Goal: Book appointment/travel/reservation

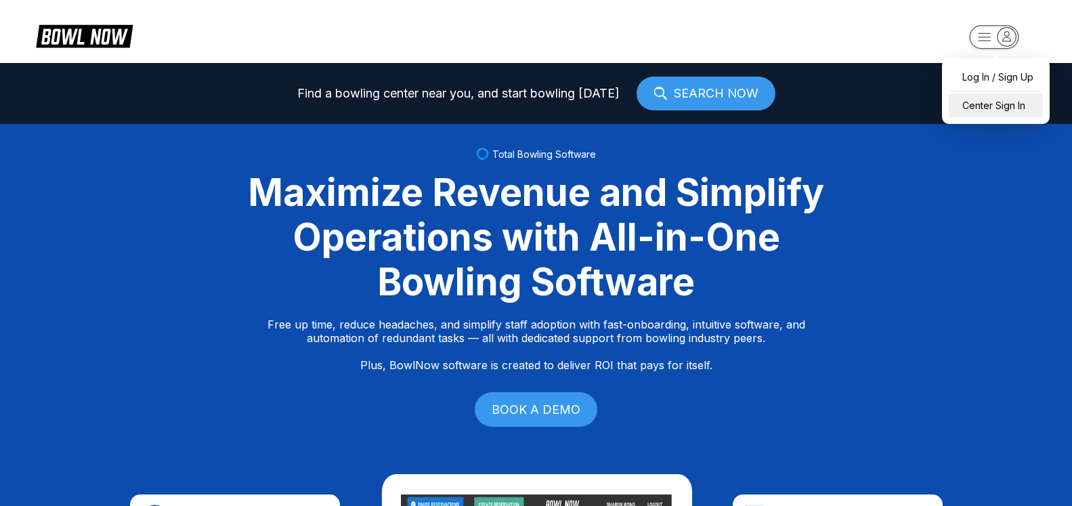
click at [970, 96] on div "Center Sign In" at bounding box center [996, 105] width 94 height 24
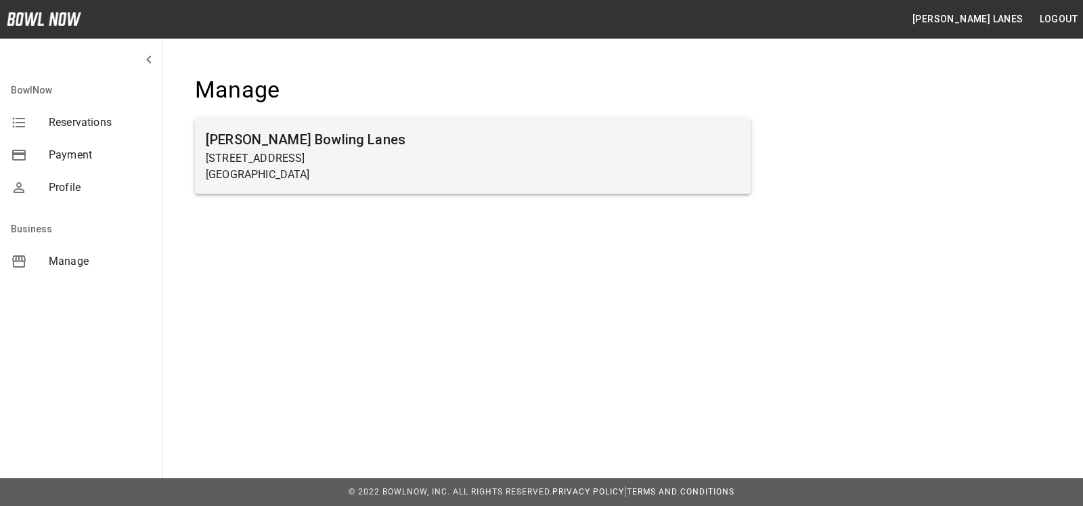
click at [240, 189] on div "[PERSON_NAME] Bowling Lanes [STREET_ADDRESS]" at bounding box center [473, 156] width 556 height 76
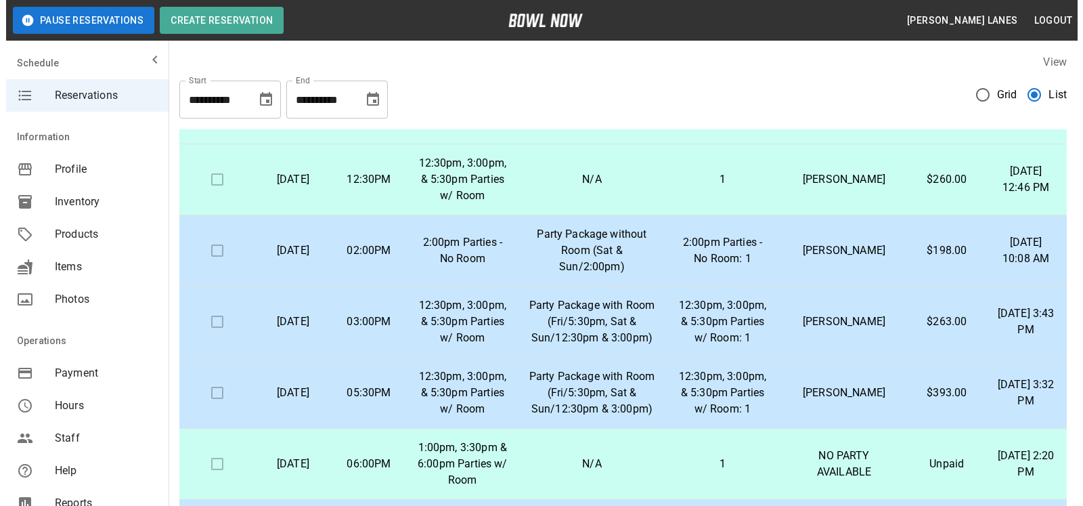
scroll to position [1036, 0]
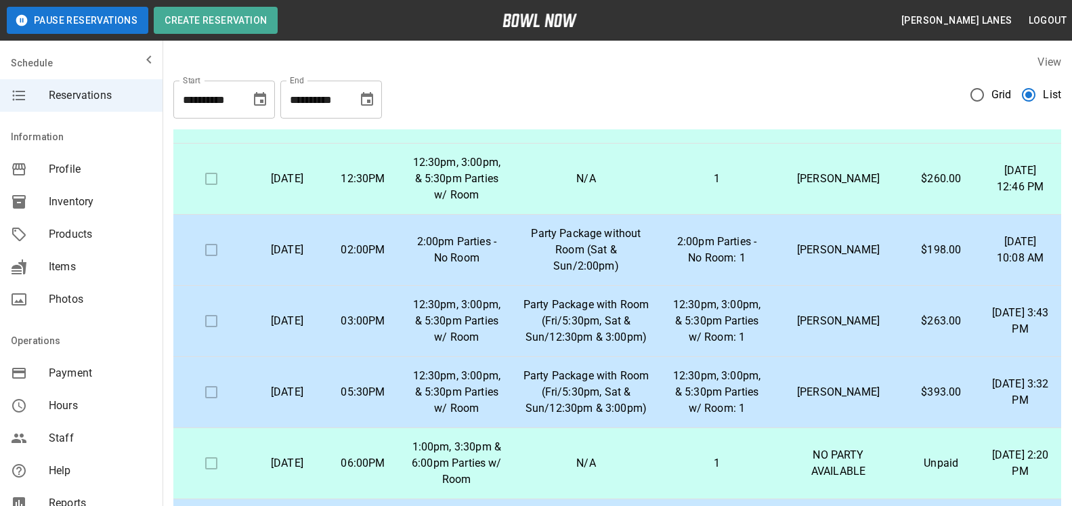
click at [793, 263] on td "[PERSON_NAME]" at bounding box center [838, 250] width 129 height 71
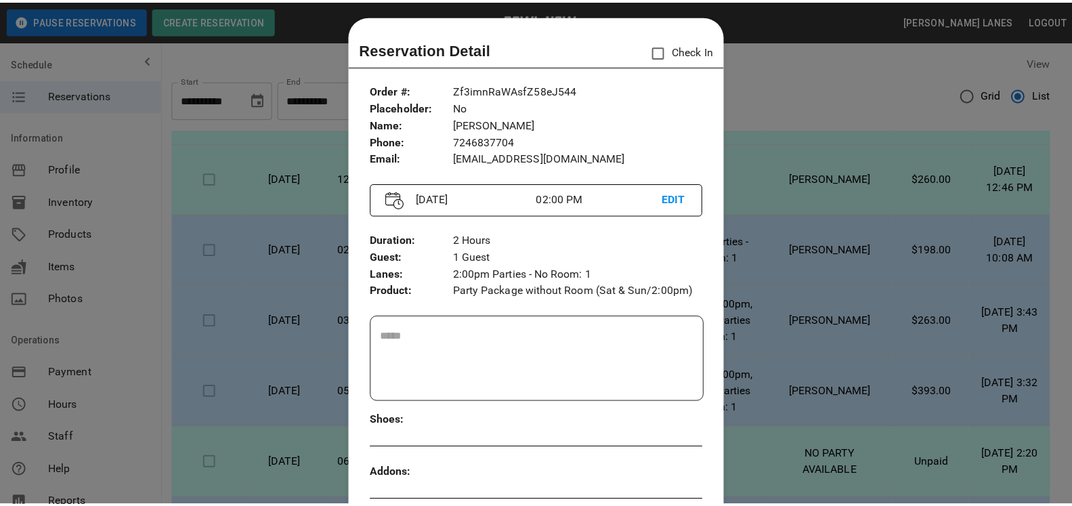
scroll to position [0, 0]
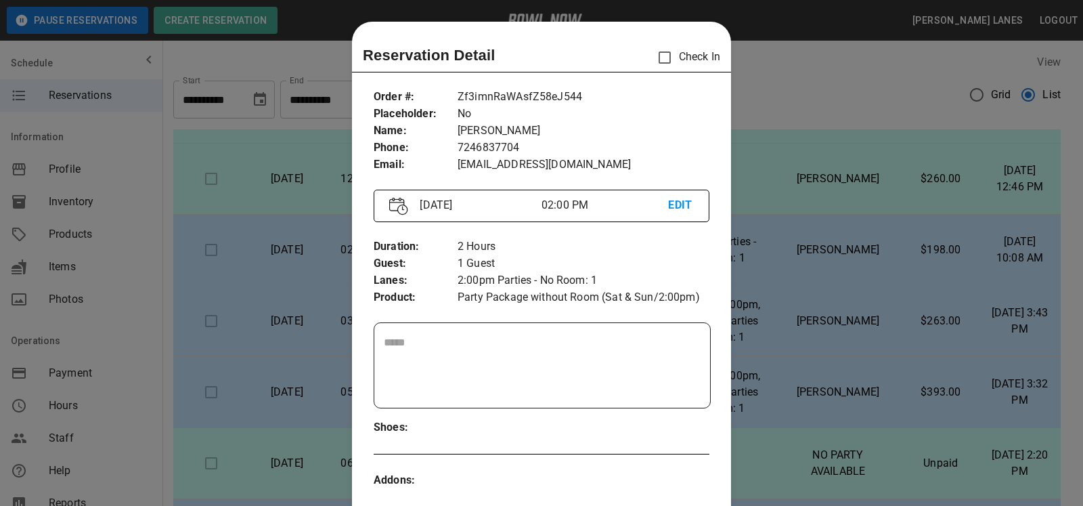
click at [827, 258] on div at bounding box center [541, 253] width 1083 height 506
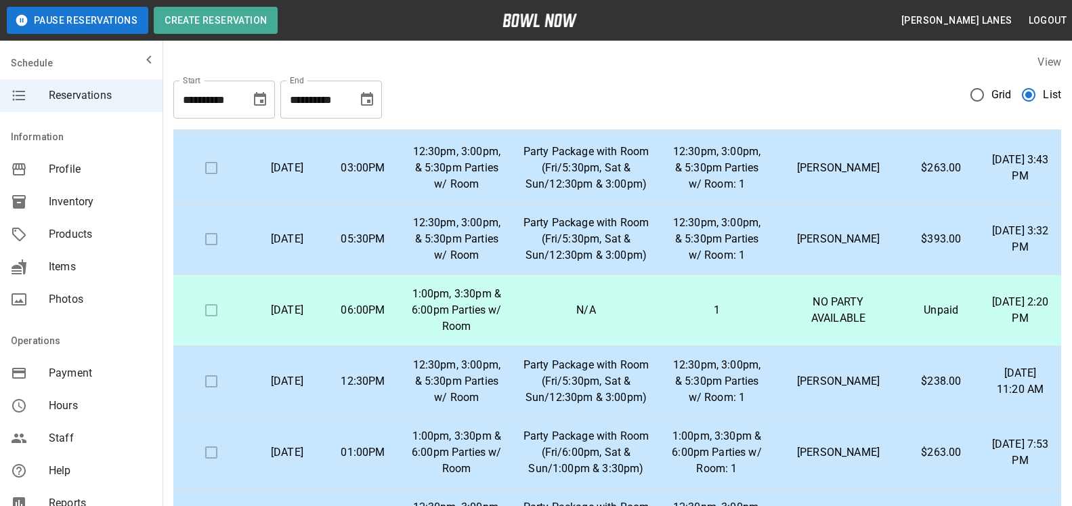
click at [363, 104] on icon "Choose date, selected date is Oct 9, 2025" at bounding box center [367, 99] width 16 height 16
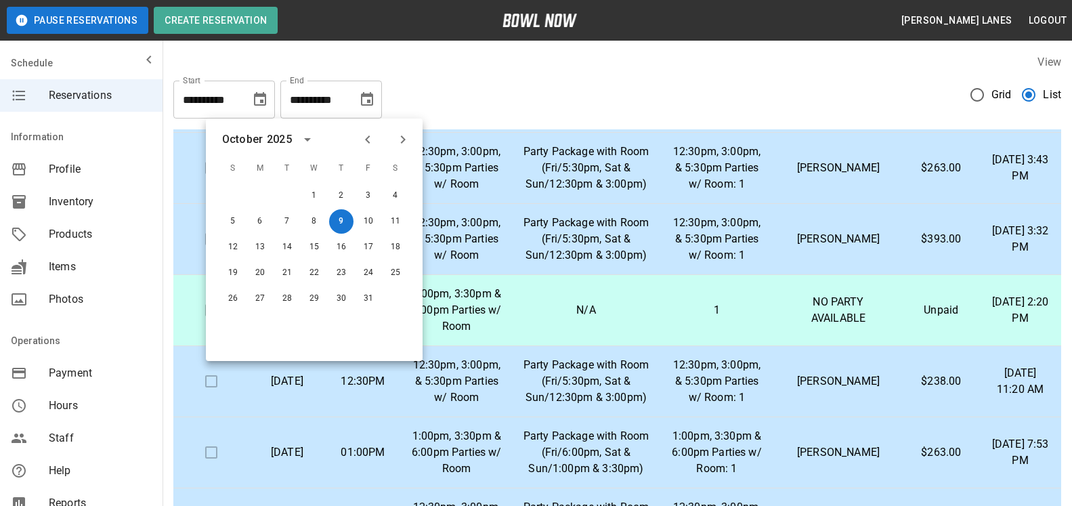
click at [406, 144] on icon "Next month" at bounding box center [403, 139] width 16 height 16
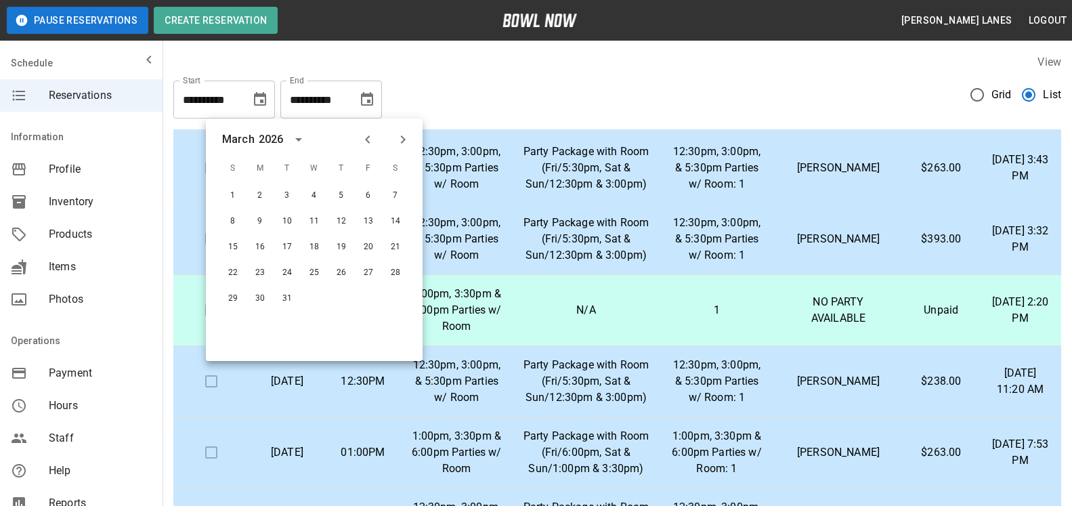
click at [410, 142] on icon "Next month" at bounding box center [403, 139] width 16 height 16
click at [345, 298] on button "30" at bounding box center [341, 298] width 24 height 24
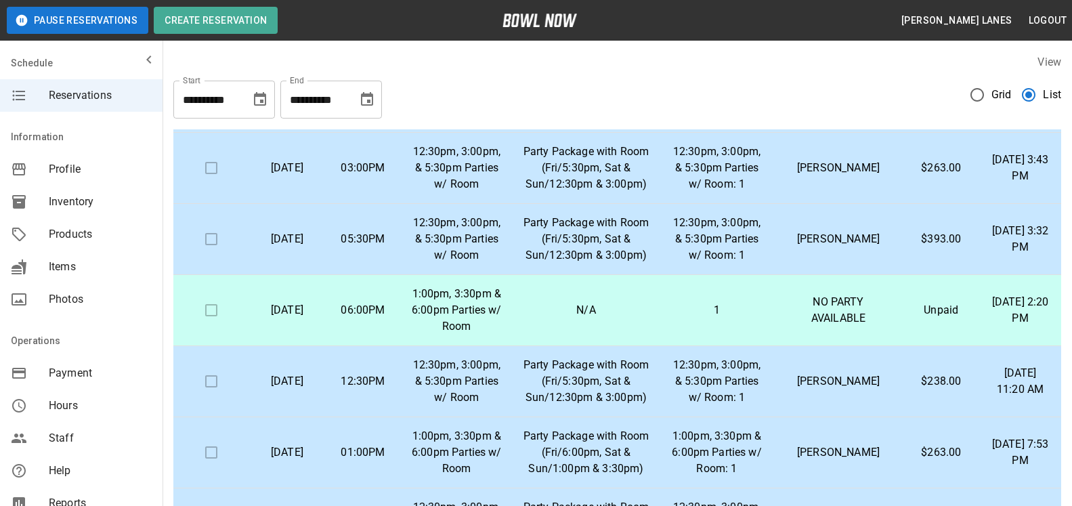
type input "**********"
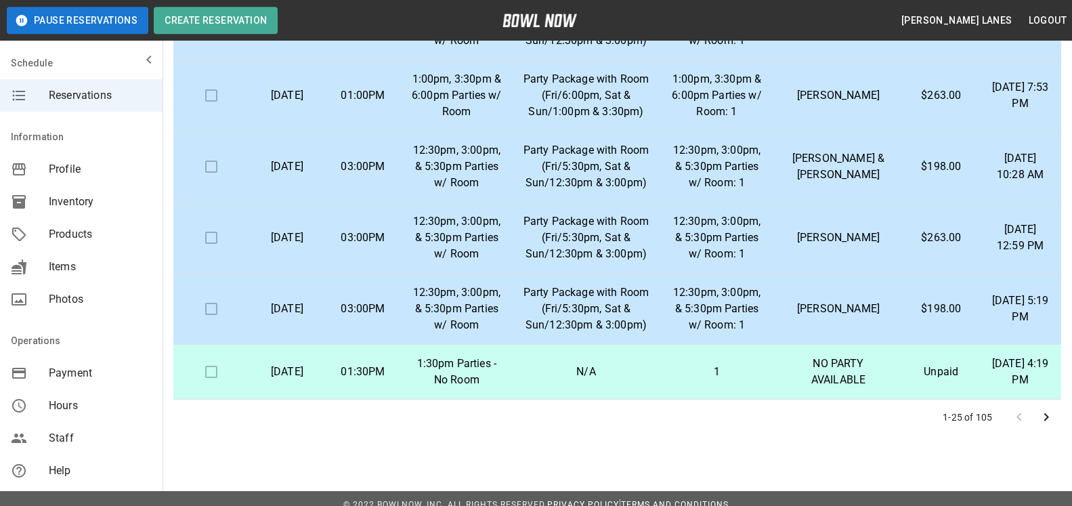
scroll to position [244, 0]
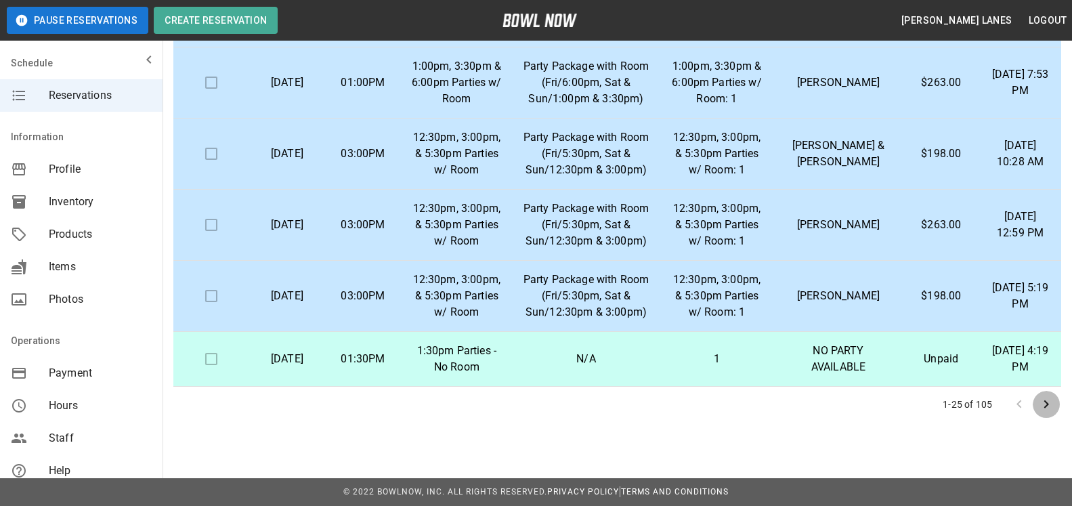
click at [1054, 399] on button "Go to next page" at bounding box center [1045, 404] width 27 height 27
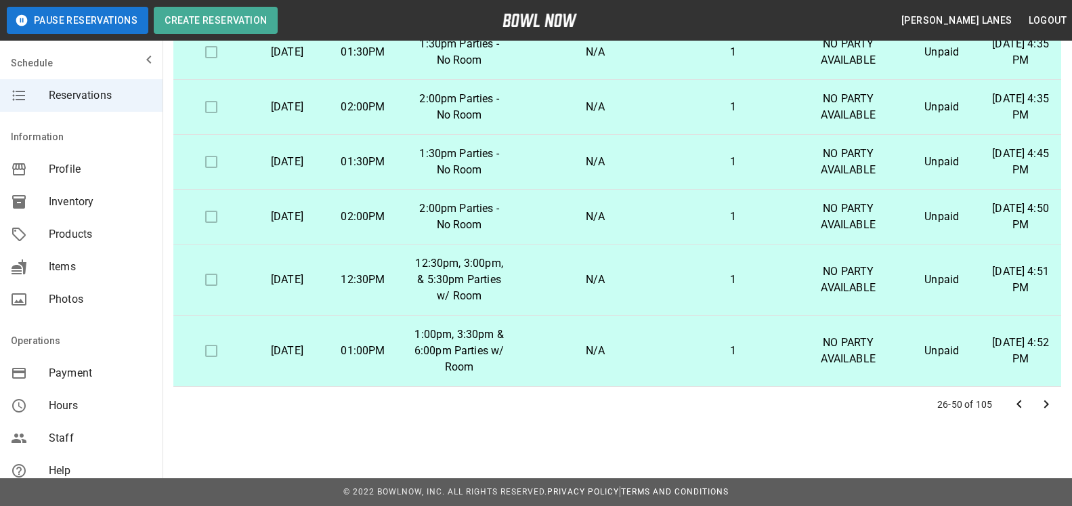
click at [1018, 395] on button "Go to previous page" at bounding box center [1018, 404] width 27 height 27
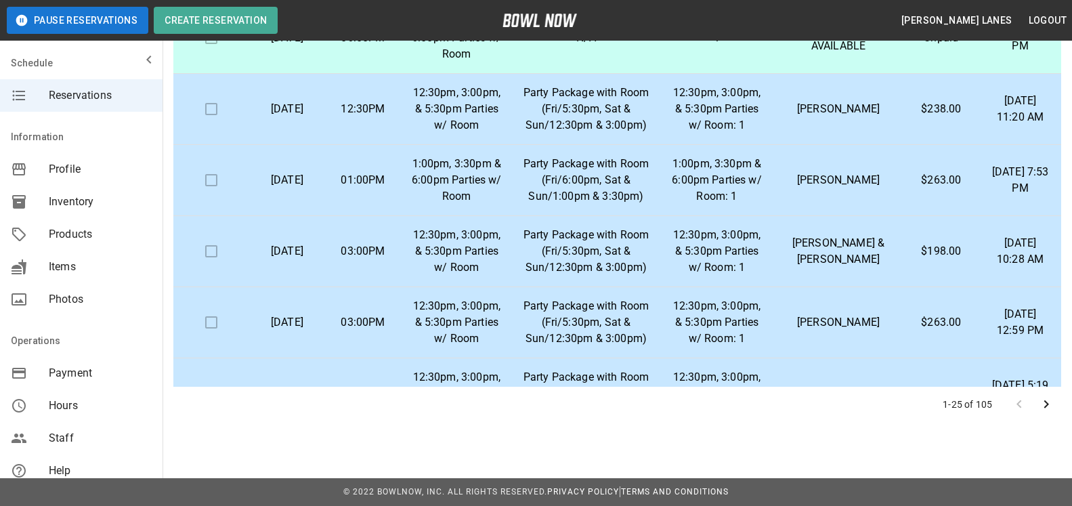
click at [1018, 395] on div at bounding box center [1032, 404] width 54 height 27
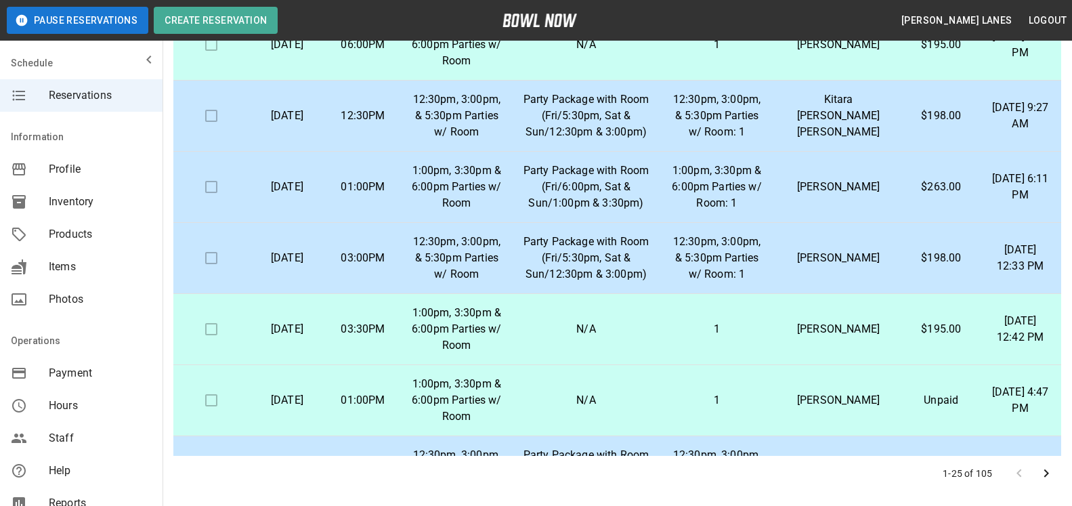
scroll to position [0, 0]
